Goal: Information Seeking & Learning: Check status

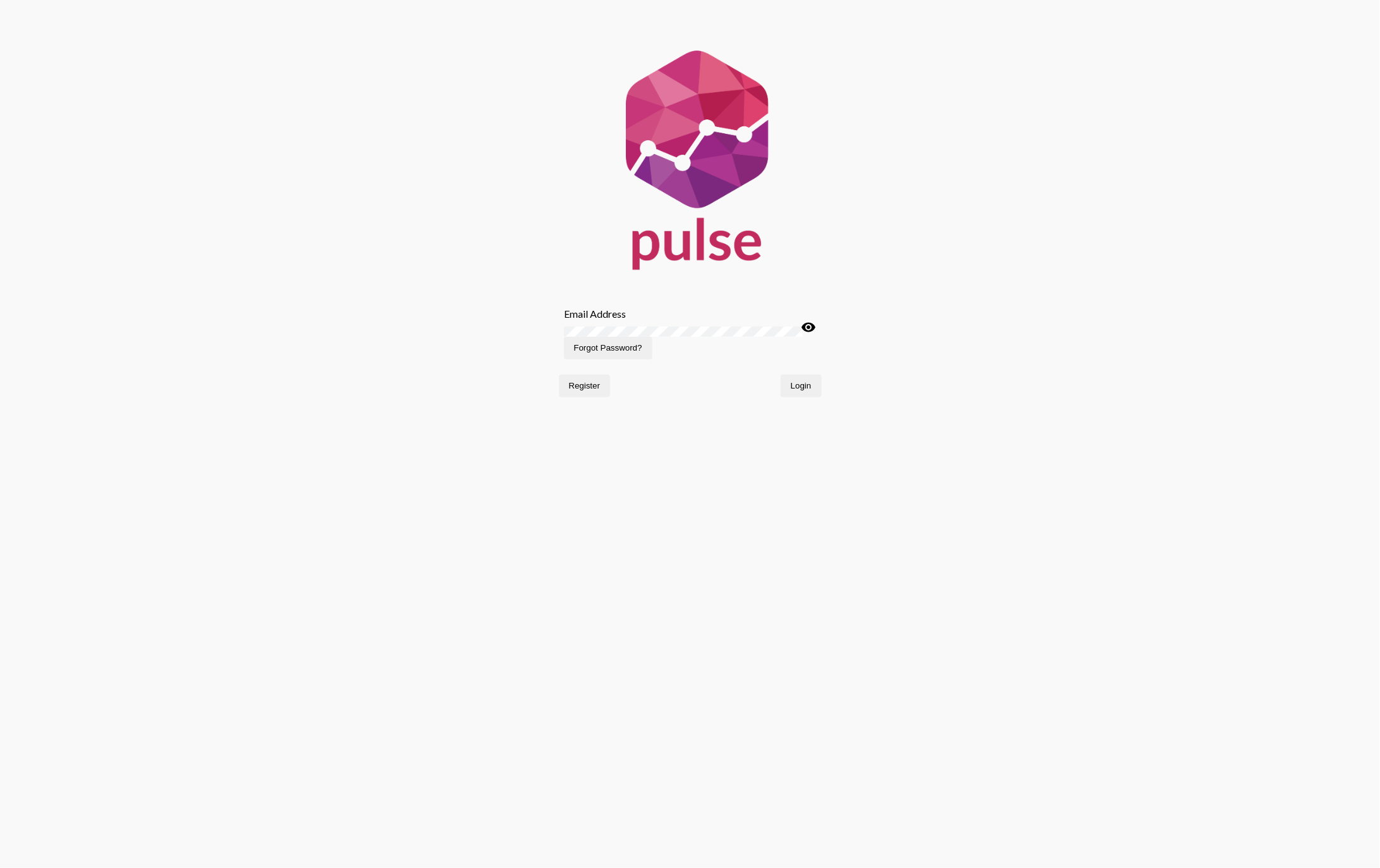
type input "[EMAIL_ADDRESS][DOMAIN_NAME]"
click at [800, 391] on span "Login" at bounding box center [801, 386] width 21 height 9
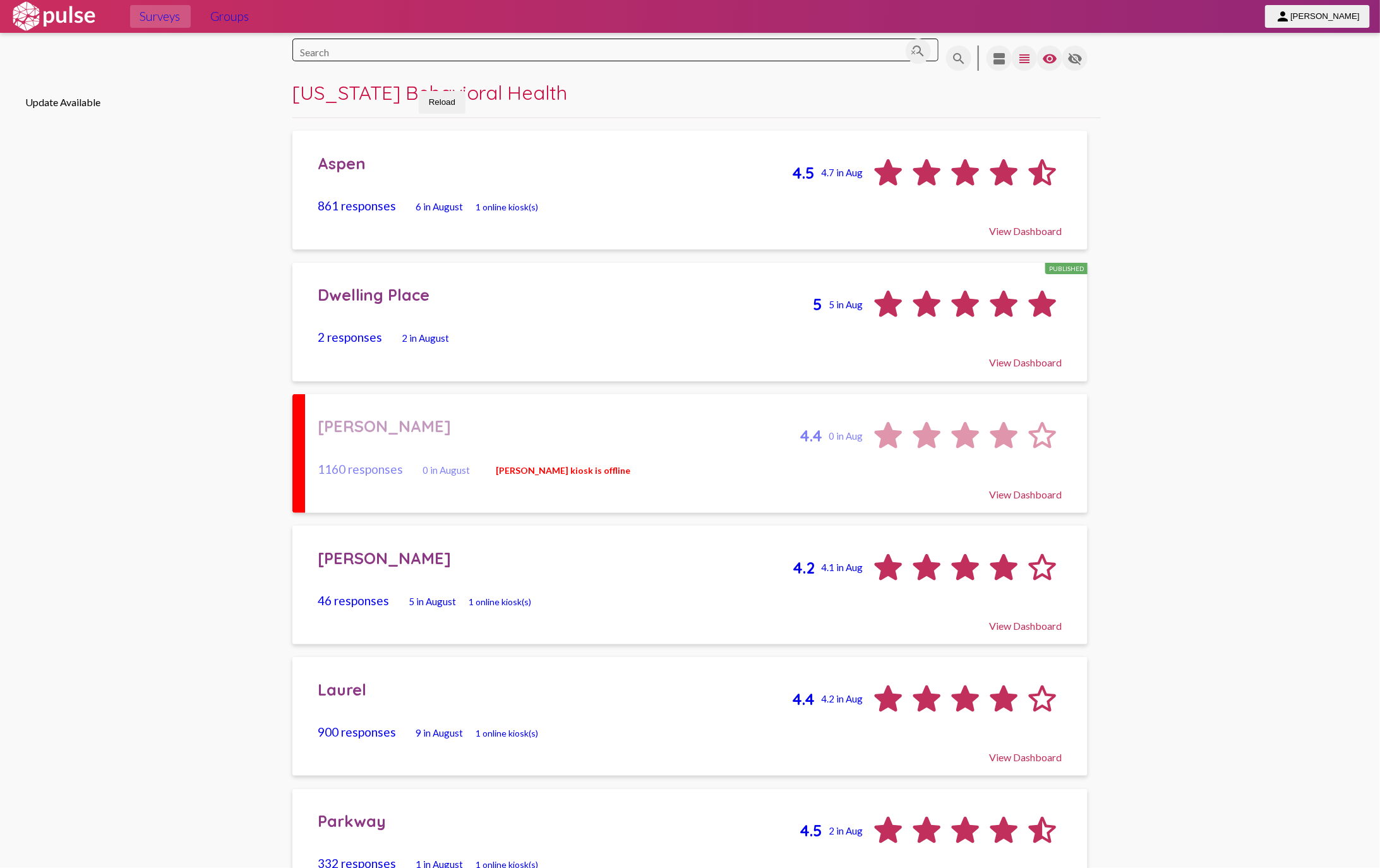
click at [391, 298] on div "Dwelling Place" at bounding box center [566, 294] width 495 height 20
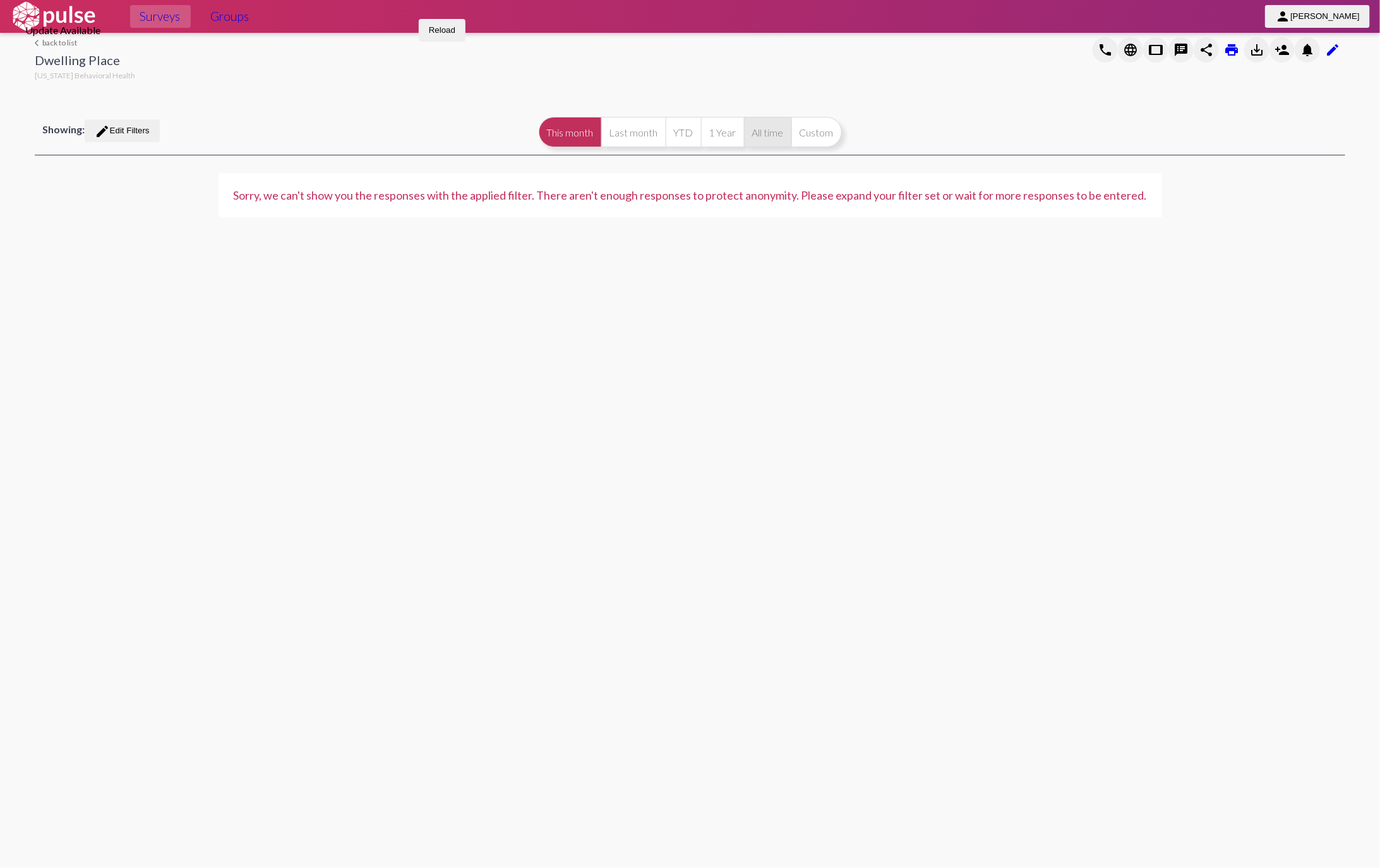
click at [774, 140] on button "All time" at bounding box center [768, 132] width 47 height 30
click at [830, 137] on button "Custom" at bounding box center [817, 132] width 51 height 30
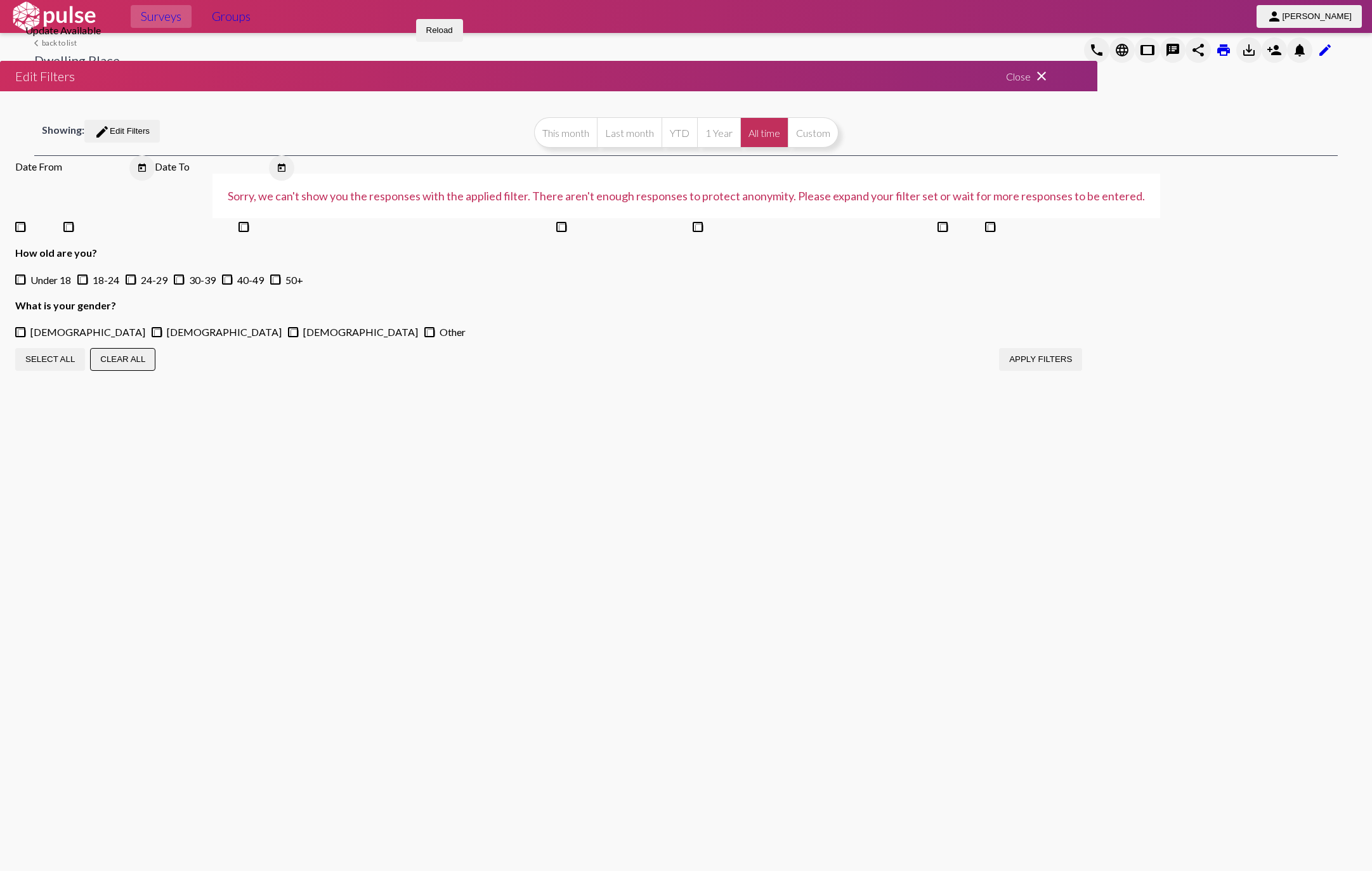
click at [1049, 84] on mat-icon "close" at bounding box center [1041, 76] width 15 height 15
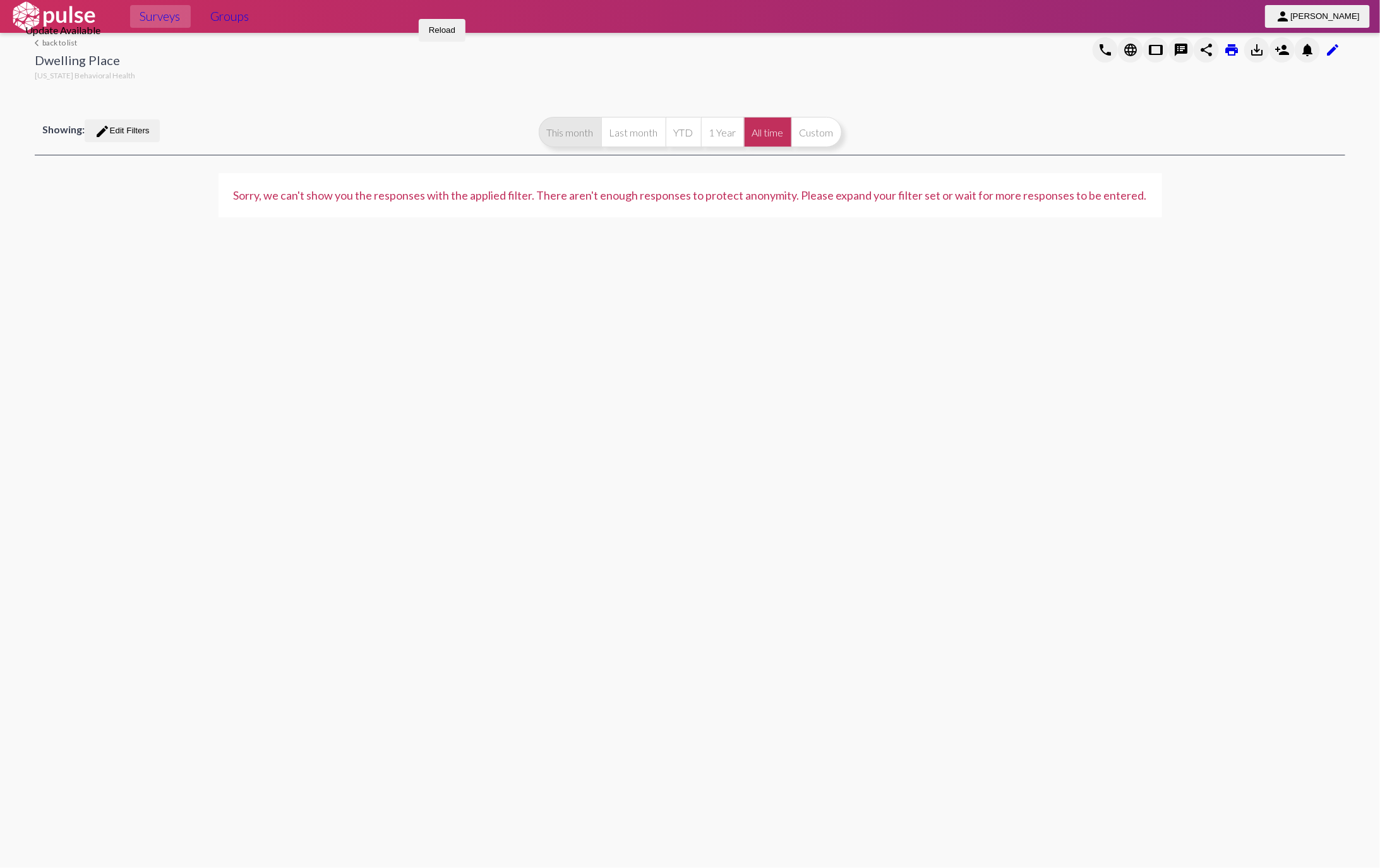
click at [553, 142] on button "This month" at bounding box center [570, 132] width 63 height 30
click at [53, 47] on link "arrow_back_ios back to list" at bounding box center [85, 42] width 101 height 9
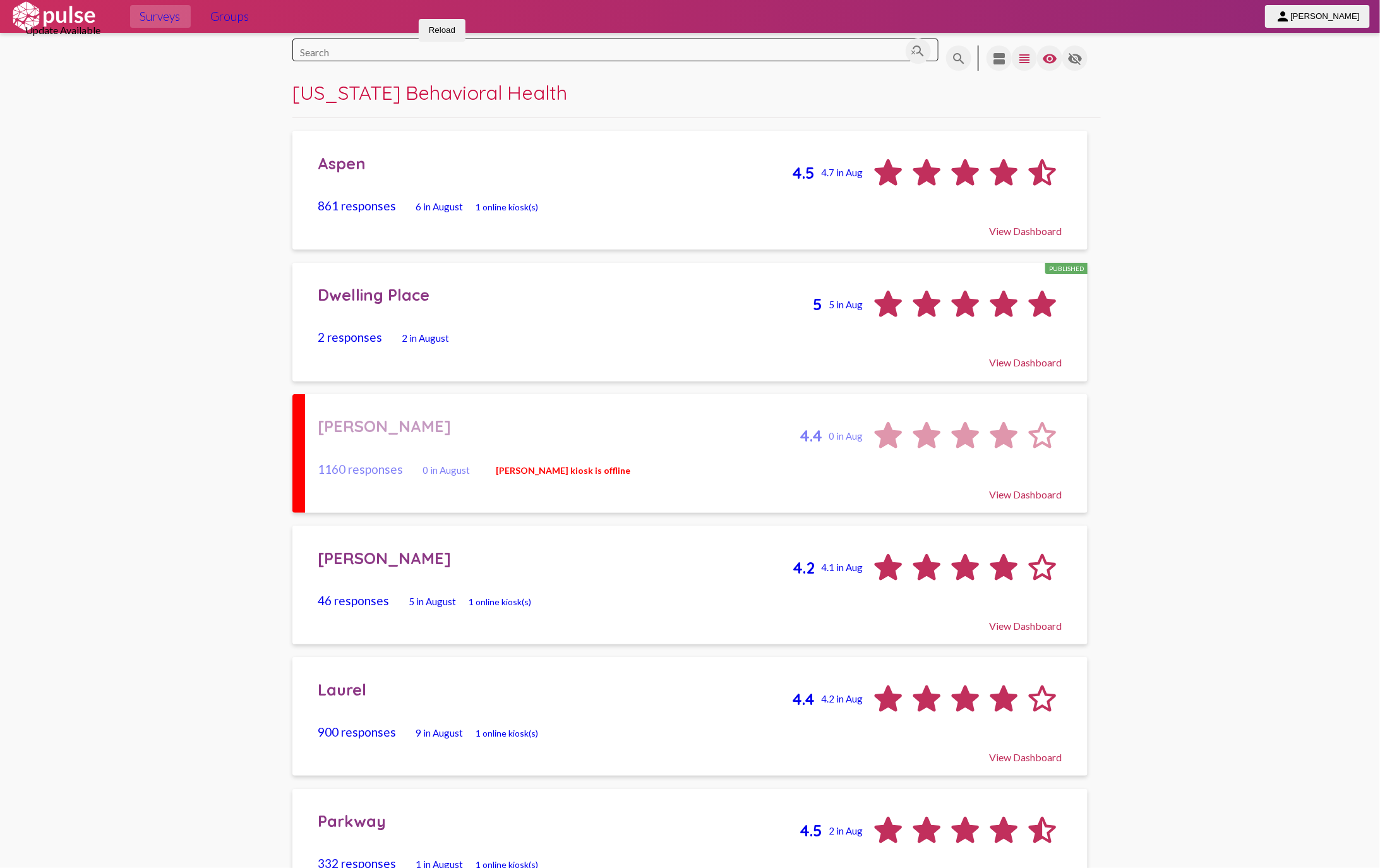
click at [356, 173] on div "Aspen" at bounding box center [555, 163] width 473 height 20
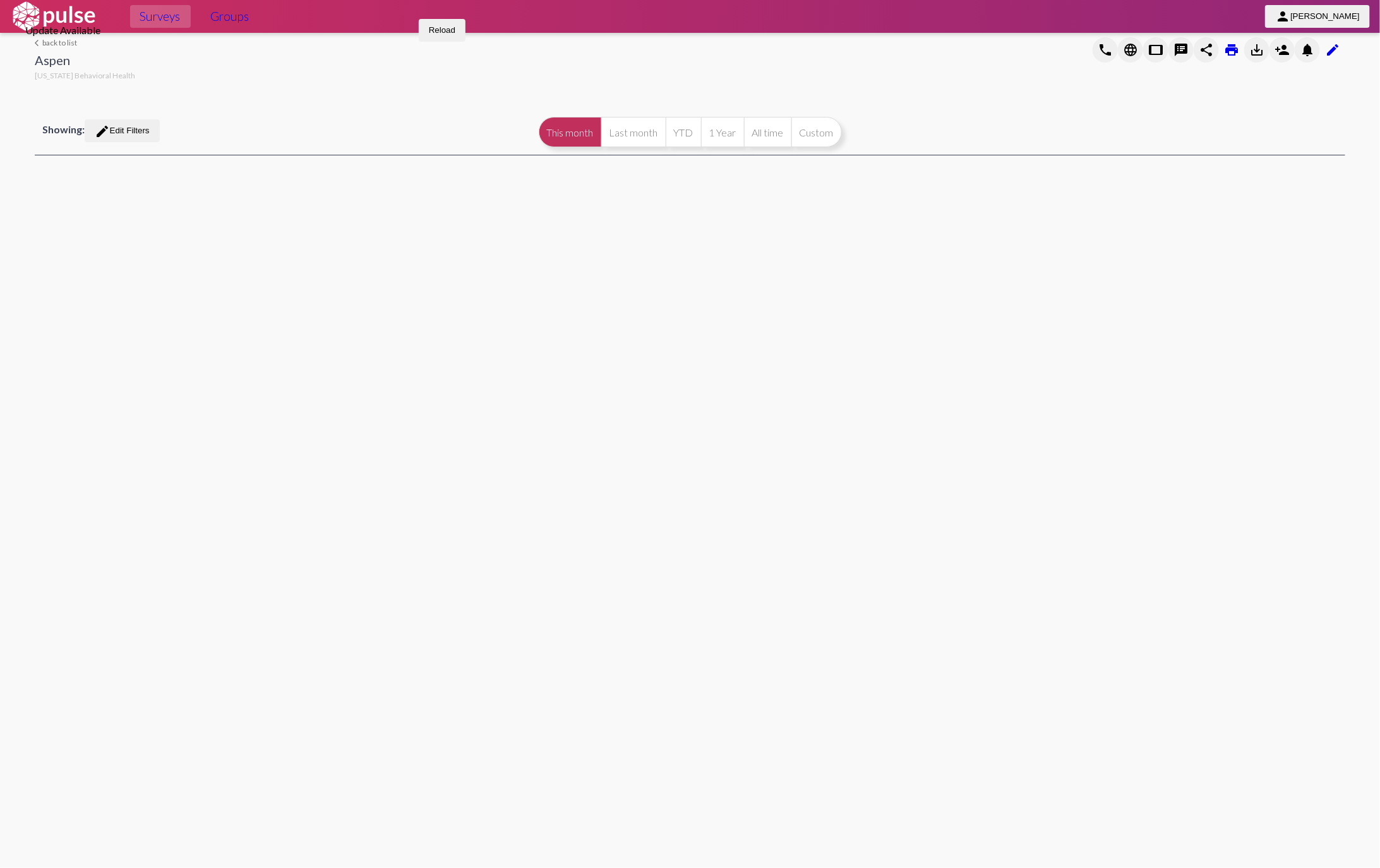
select select
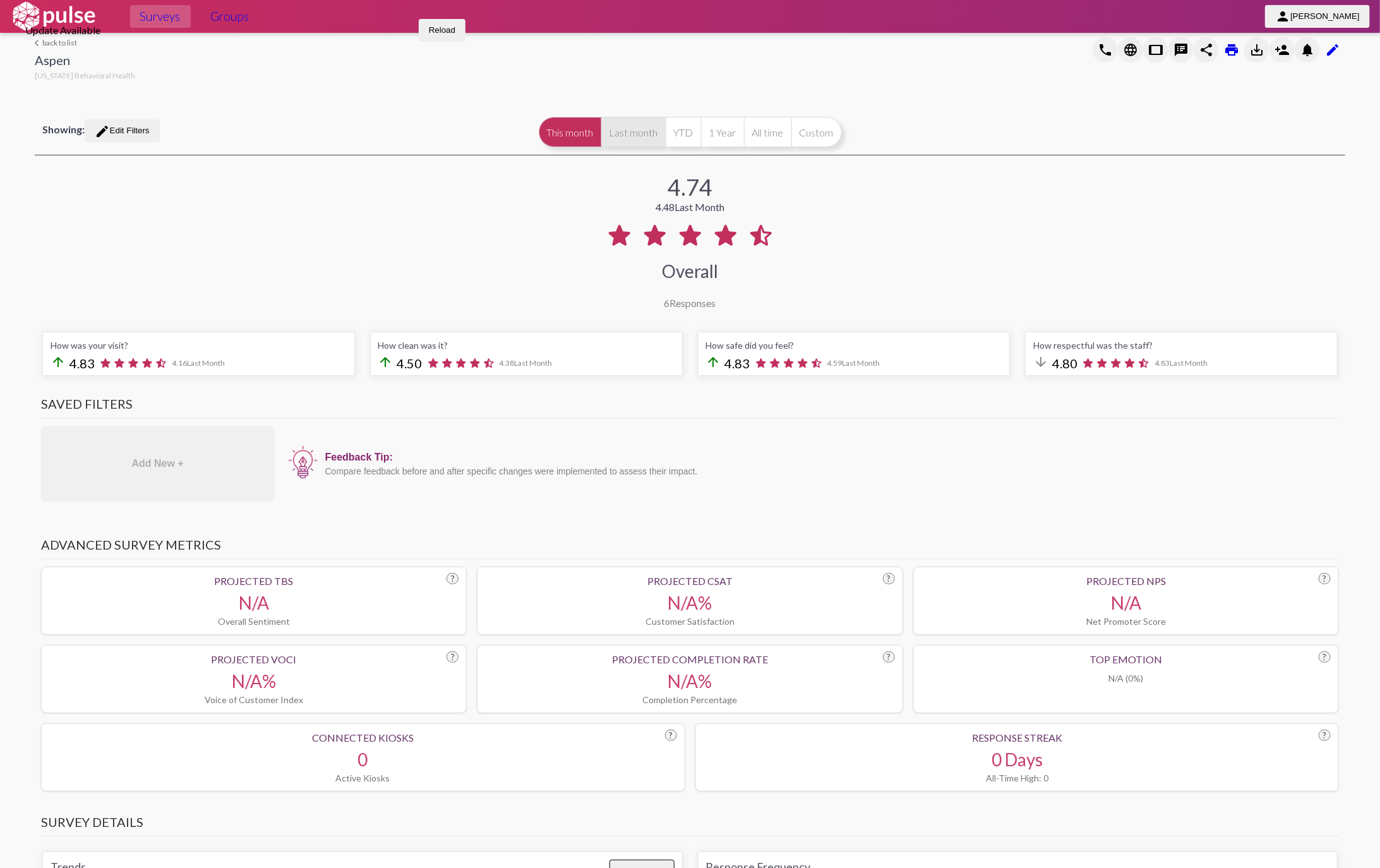
select select "All"
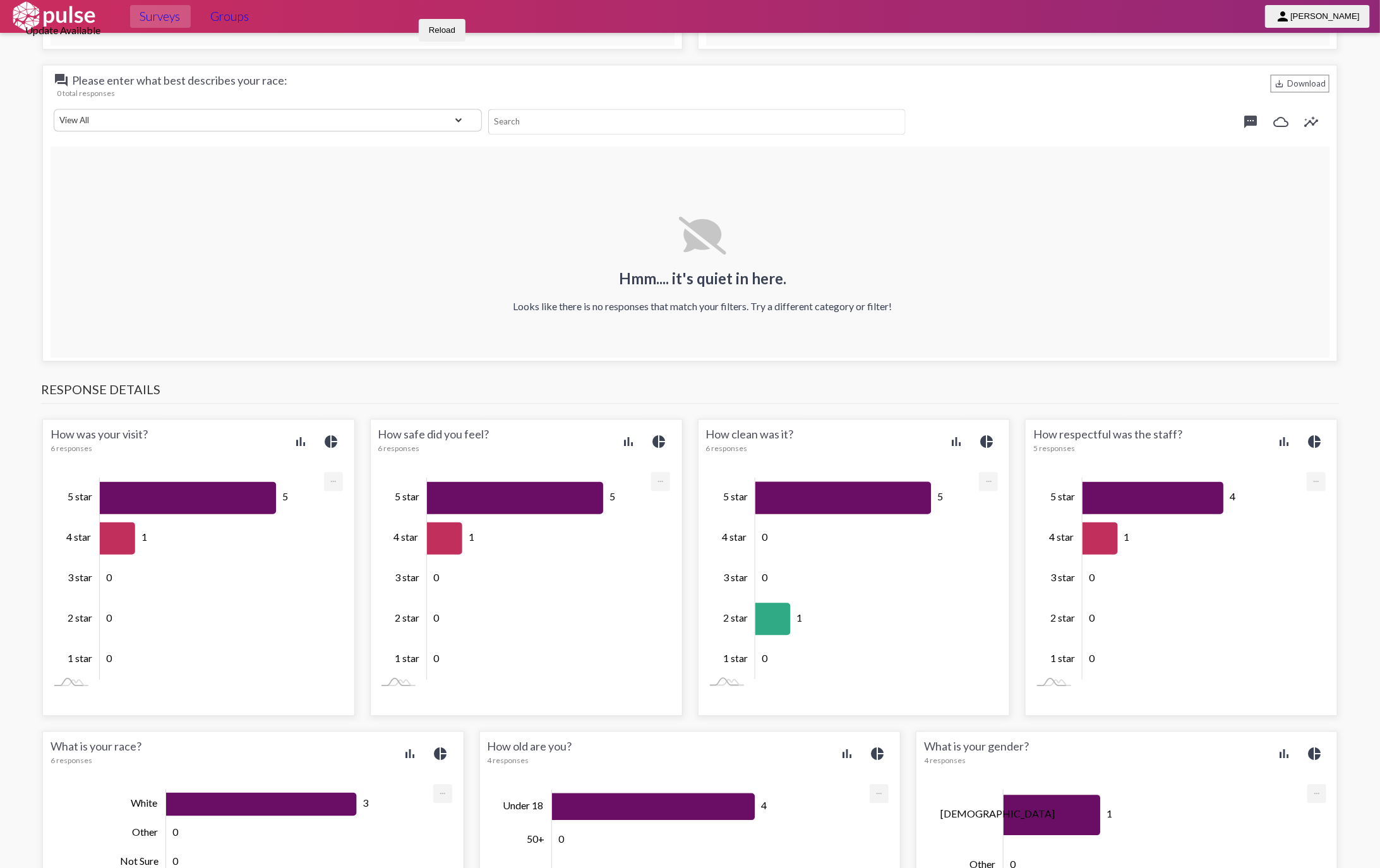
scroll to position [1658, 0]
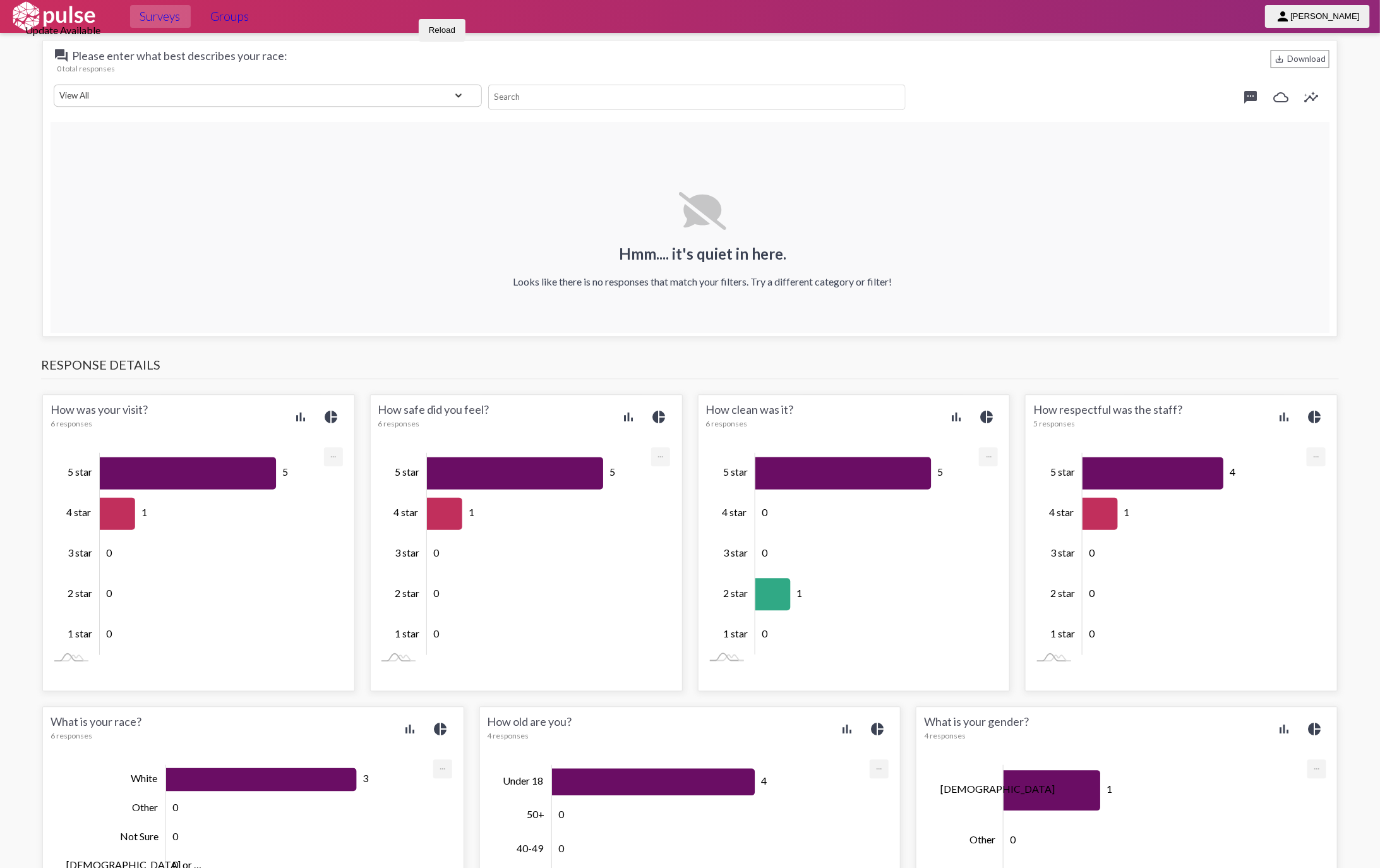
drag, startPoint x: 154, startPoint y: 292, endPoint x: 40, endPoint y: 290, distance: 114.0
click at [42, 395] on div "How was your visit? 6 responses bar_chart pie_chart 5 1 0 0 0 Zoom Out 4 star 5…" at bounding box center [198, 543] width 313 height 297
copy div "How was your visit?"
drag, startPoint x: 495, startPoint y: 292, endPoint x: 369, endPoint y: 290, distance: 126.0
click at [370, 395] on div "How safe did you feel? 6 responses bar_chart pie_chart 5 1 0 0 0 Zoom Out 4 sta…" at bounding box center [526, 543] width 313 height 297
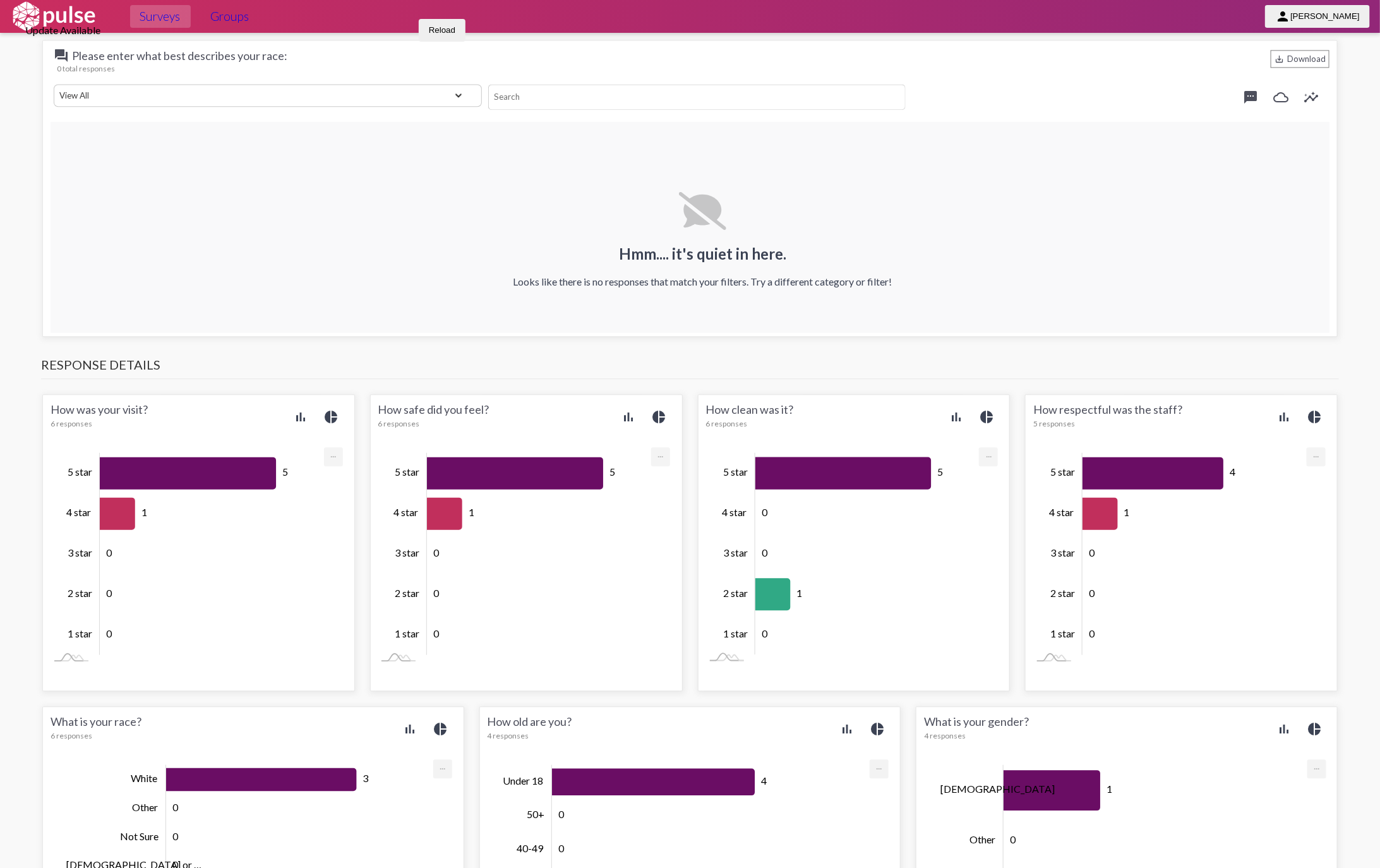
copy div "How safe did you feel?"
drag, startPoint x: 798, startPoint y: 288, endPoint x: 698, endPoint y: 290, distance: 100.0
click at [698, 395] on div "How clean was it? 6 responses bar_chart pie_chart 5 0 0 1 0 Zoom Out 4 star 5 s…" at bounding box center [854, 543] width 313 height 297
copy div "How clean was it?"
drag, startPoint x: 1182, startPoint y: 288, endPoint x: 1011, endPoint y: 288, distance: 171.0
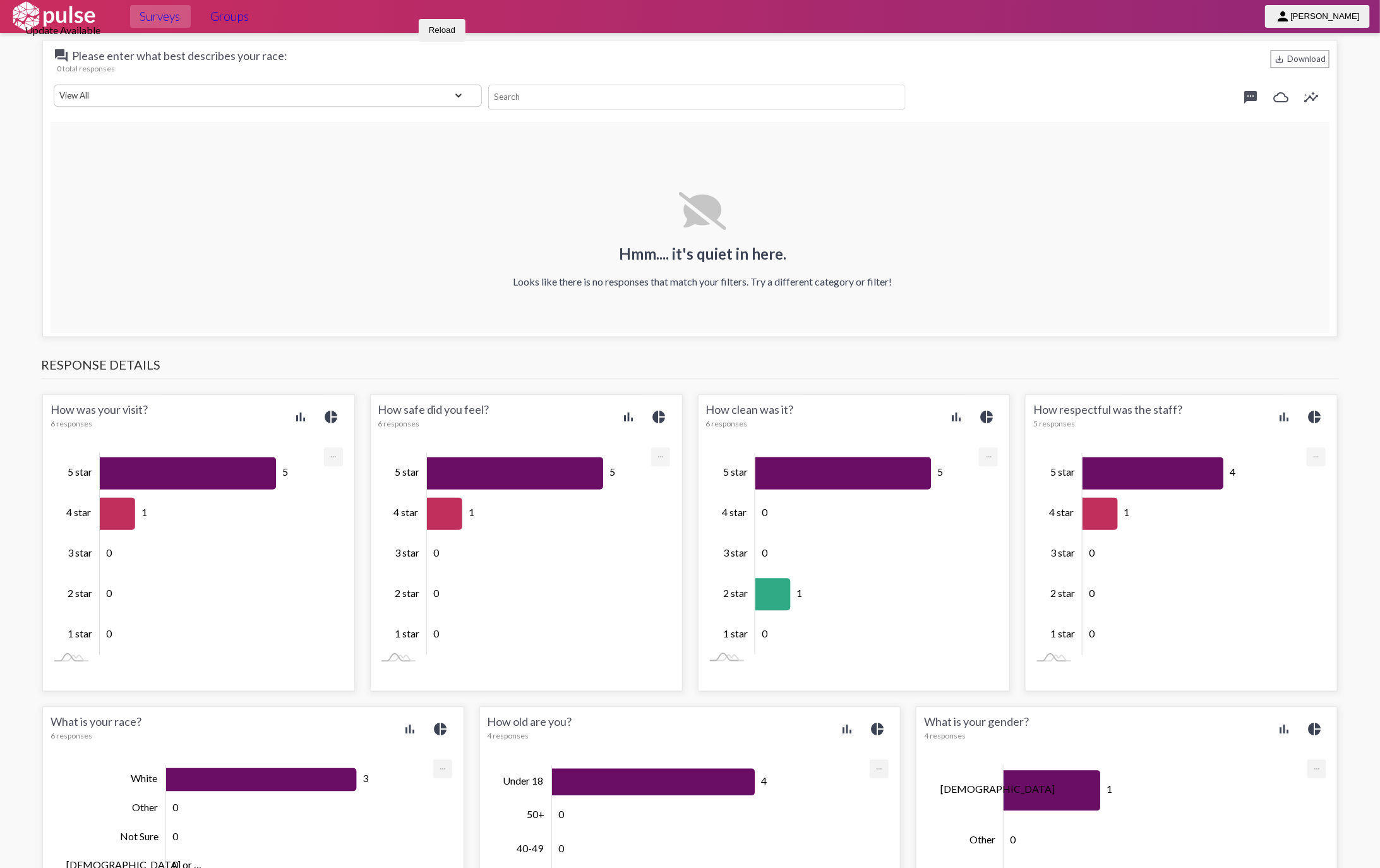
click at [1011, 387] on div "How was your visit? 6 responses bar_chart pie_chart 5 1 0 0 0 Zoom Out 4 star 5…" at bounding box center [690, 699] width 1311 height 624
copy div "How respectful was the staff?"
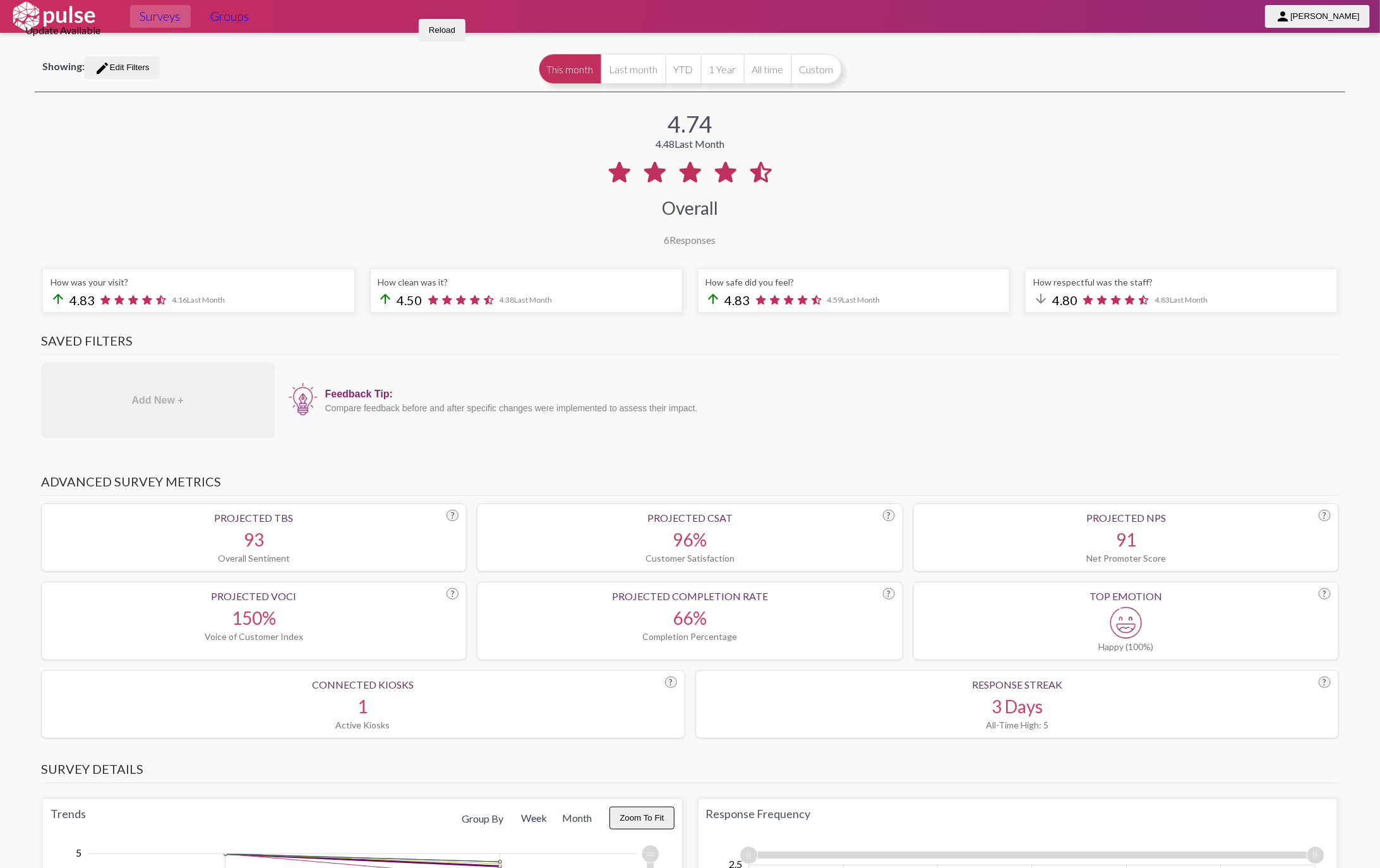
scroll to position [0, 0]
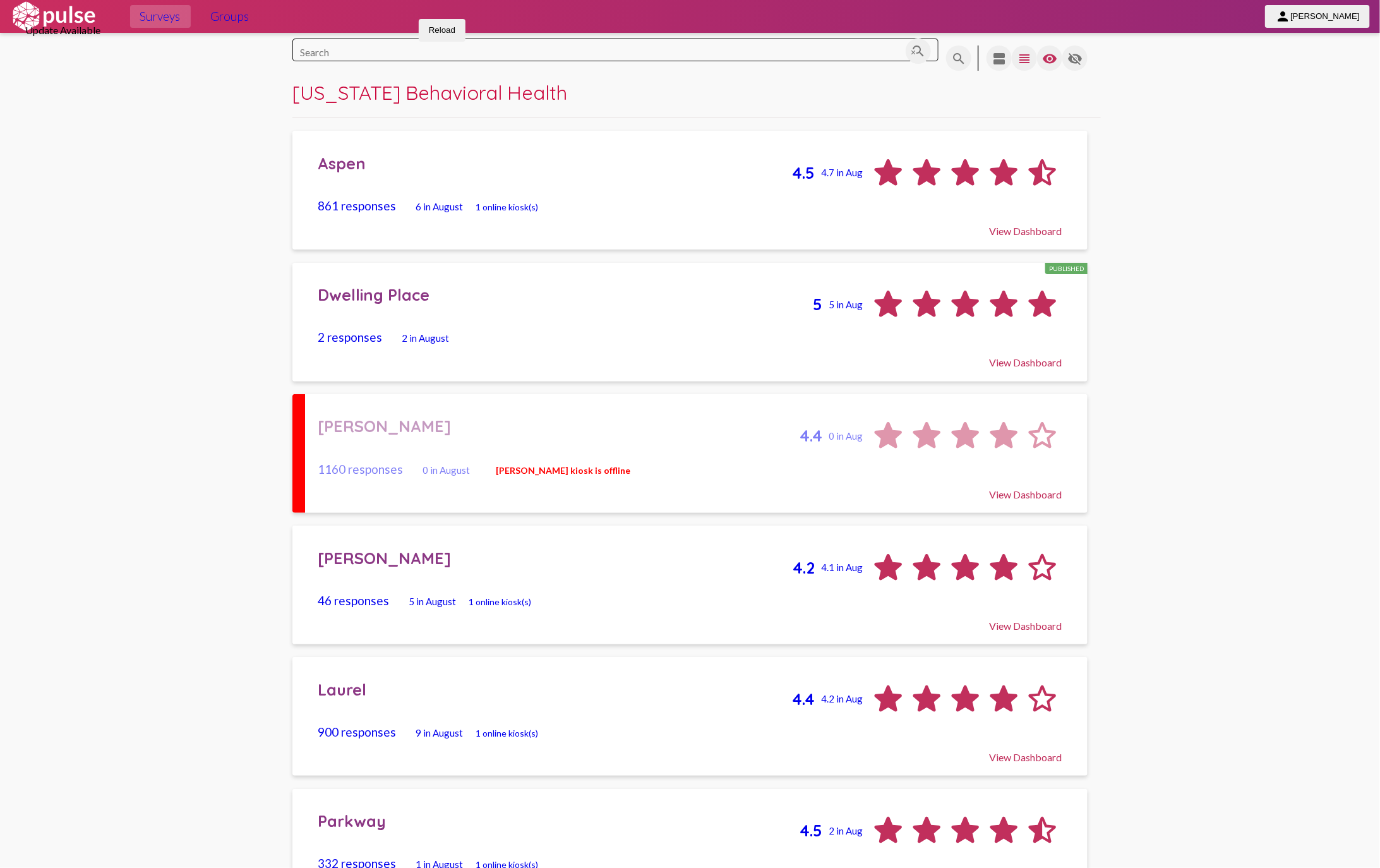
click at [1317, 26] on span "person [PERSON_NAME]" at bounding box center [1318, 16] width 85 height 23
click at [118, 66] on button "Sign Out" at bounding box center [59, 81] width 118 height 30
